Goal: Information Seeking & Learning: Find specific fact

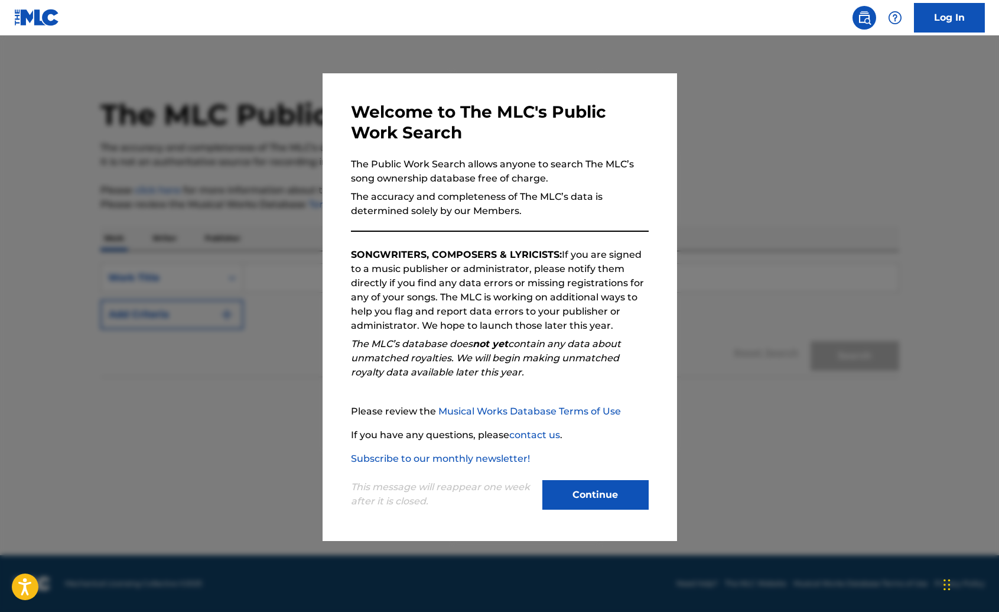
click at [589, 492] on button "Continue" at bounding box center [596, 495] width 106 height 30
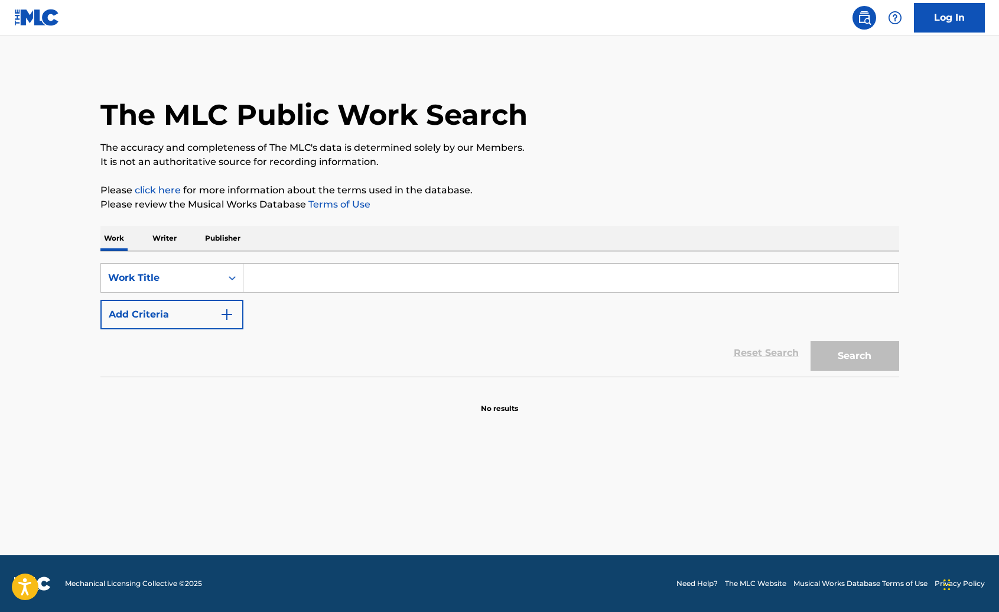
click at [278, 275] on input "Search Form" at bounding box center [570, 278] width 655 height 28
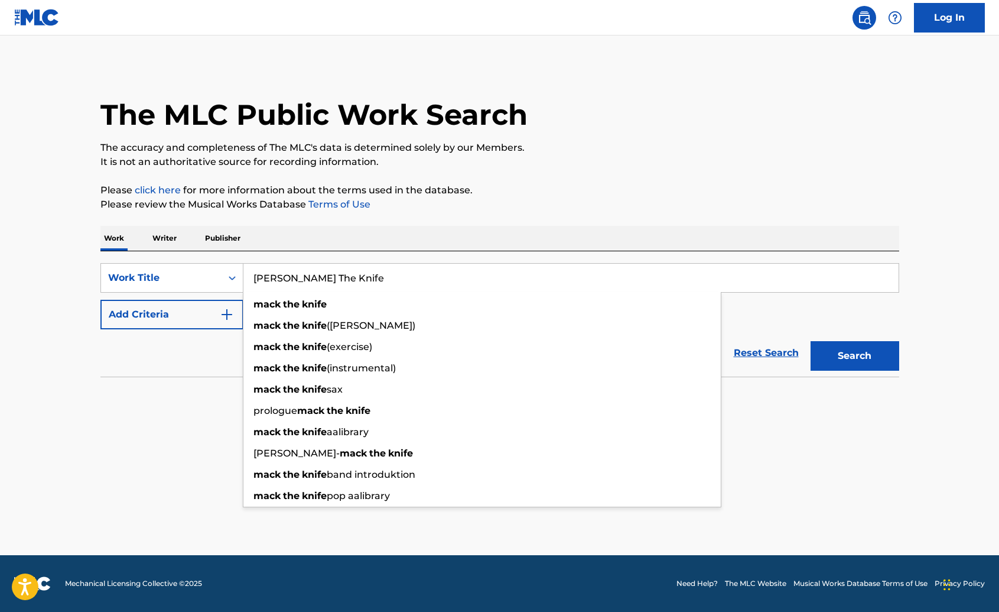
type input "[PERSON_NAME] The Knife"
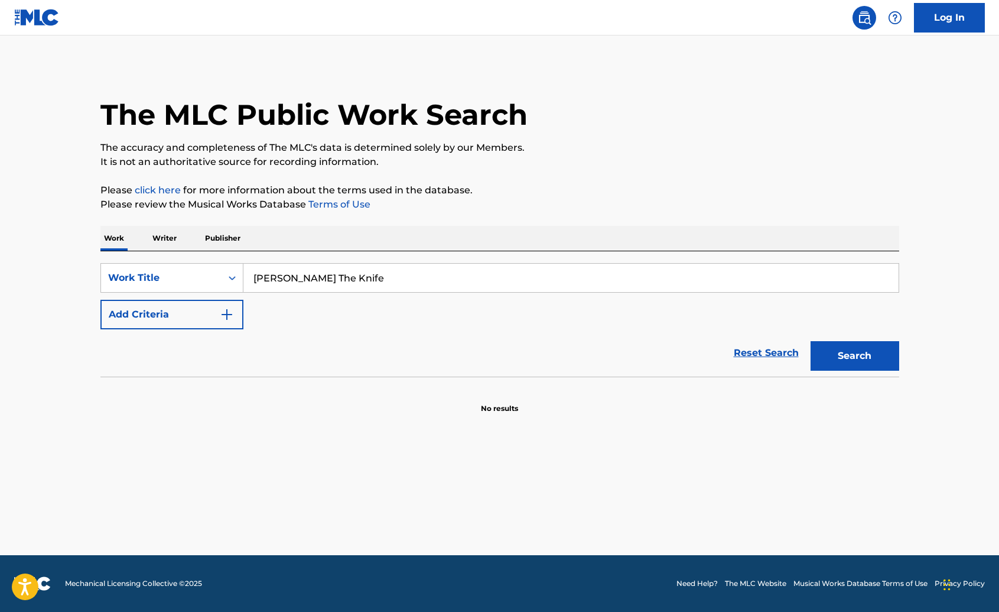
click at [137, 361] on div "Reset Search Search" at bounding box center [499, 352] width 799 height 47
click at [306, 313] on div "SearchWithCriteria013d65a0-34da-4239-b2b9-9c5409bd7235 Work Title [PERSON_NAME]…" at bounding box center [499, 296] width 799 height 66
click at [230, 316] on img "Search Form" at bounding box center [227, 314] width 14 height 14
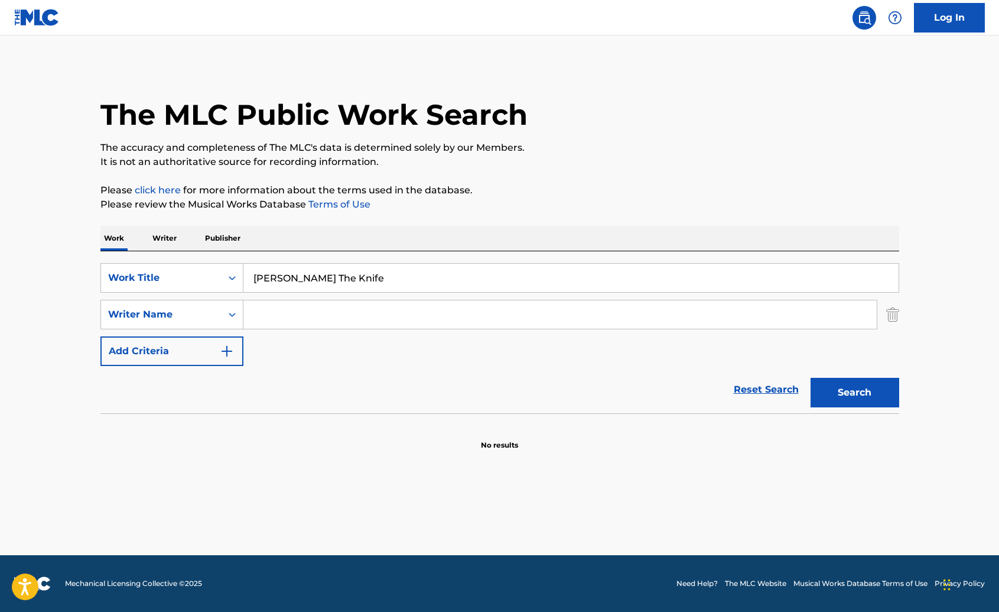
click at [290, 316] on input "Search Form" at bounding box center [560, 314] width 634 height 28
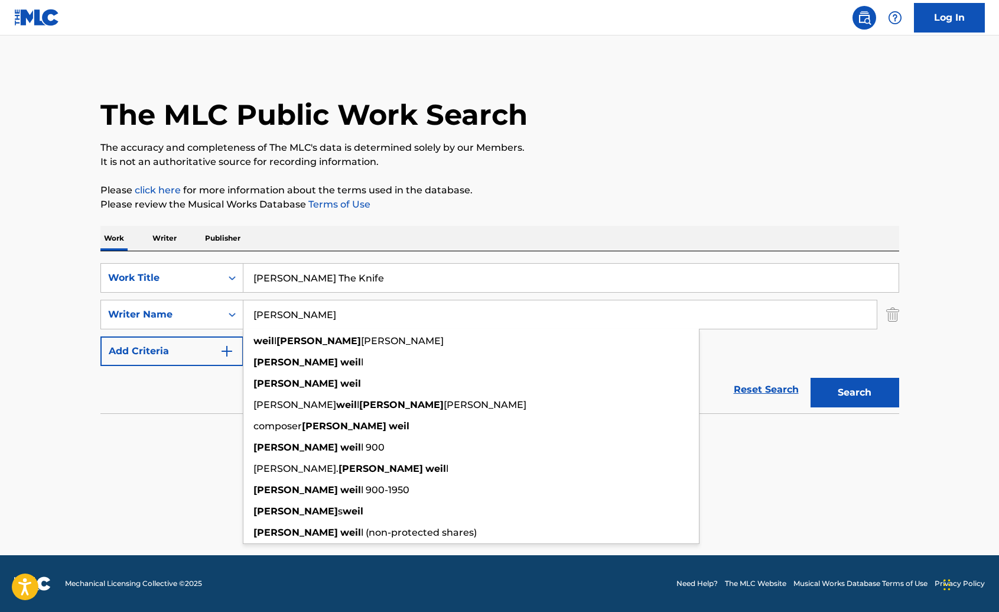
type input "[PERSON_NAME]"
click at [811, 378] on button "Search" at bounding box center [855, 393] width 89 height 30
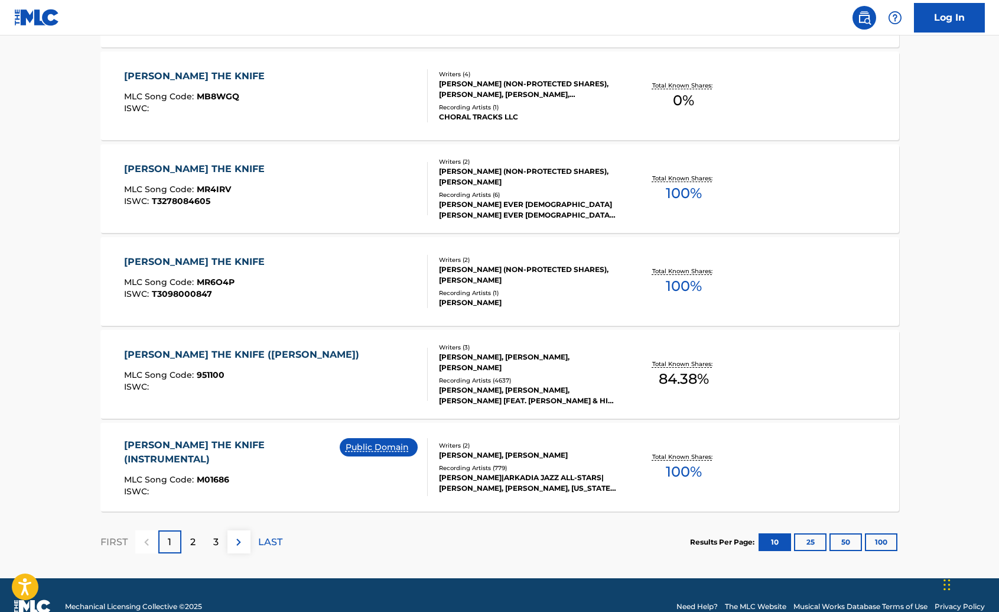
scroll to position [872, 0]
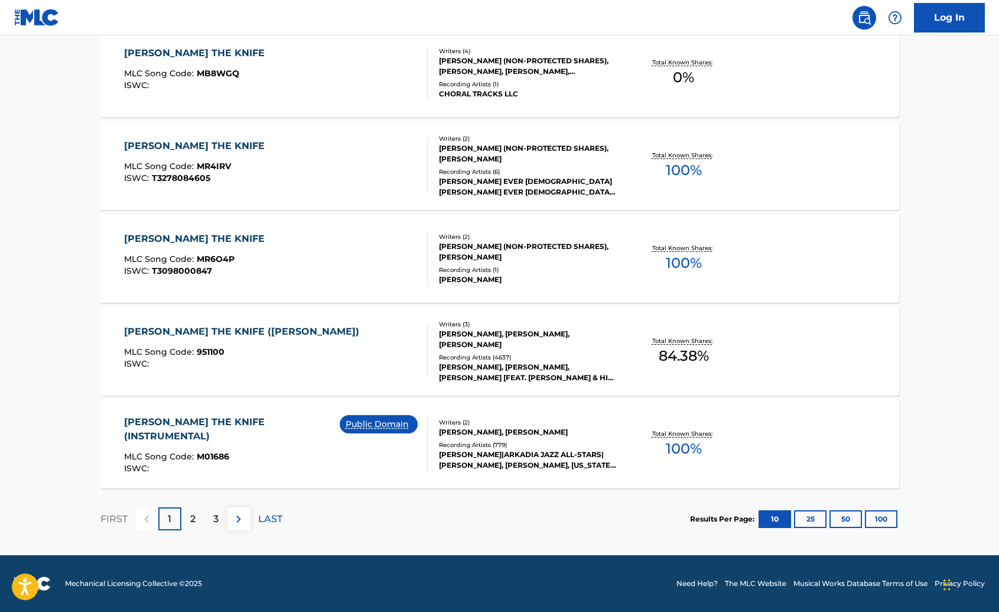
click at [194, 518] on p "2" at bounding box center [192, 519] width 5 height 14
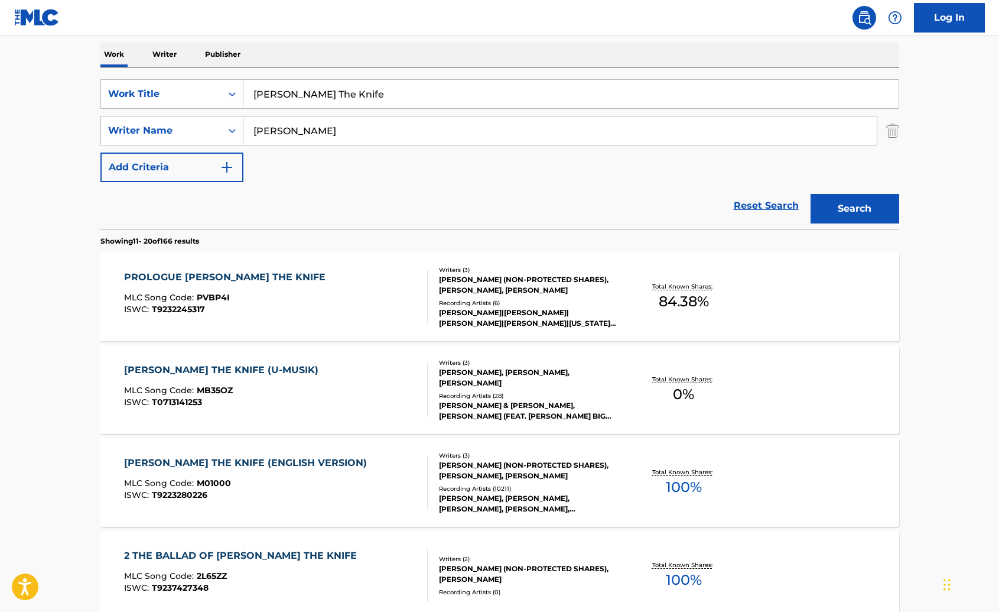
scroll to position [191, 0]
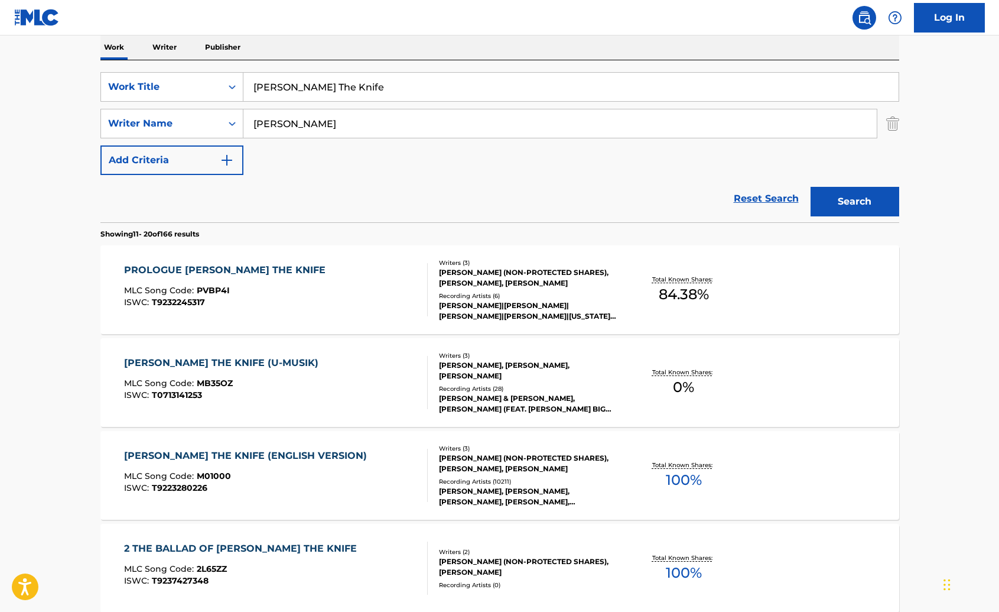
click at [198, 453] on div "[PERSON_NAME] THE KNIFE (ENGLISH VERSION)" at bounding box center [248, 456] width 249 height 14
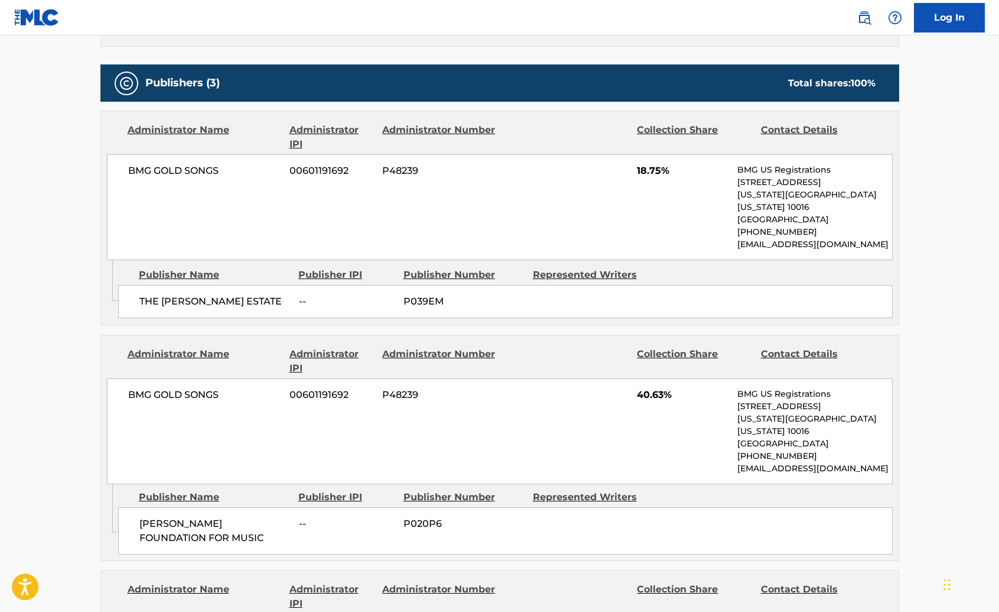
scroll to position [834, 0]
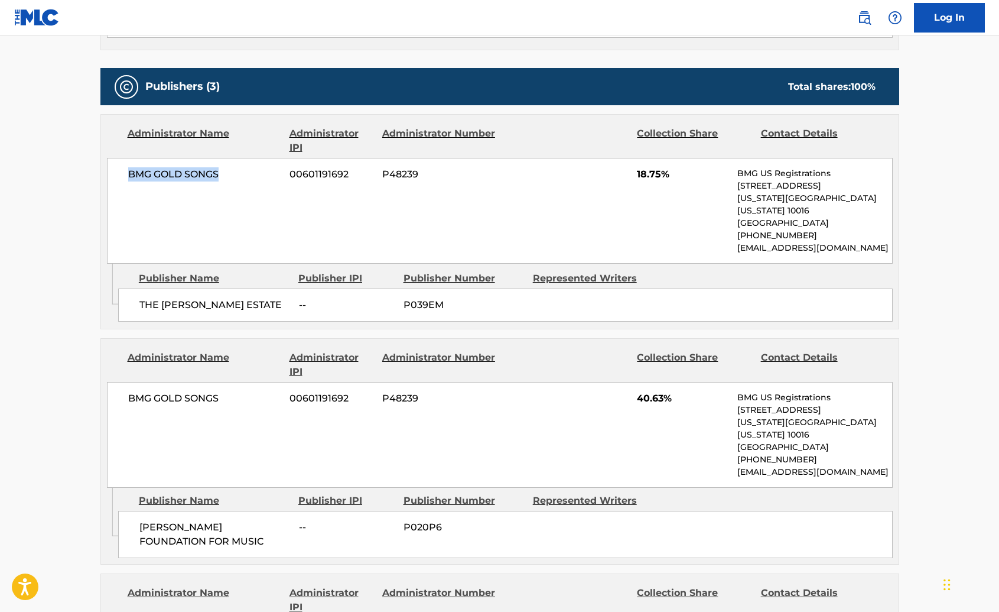
drag, startPoint x: 129, startPoint y: 103, endPoint x: 223, endPoint y: 112, distance: 93.7
click at [223, 167] on span "BMG GOLD SONGS" at bounding box center [204, 174] width 153 height 14
copy span "BMG GOLD SONGS"
